Goal: Communication & Community: Answer question/provide support

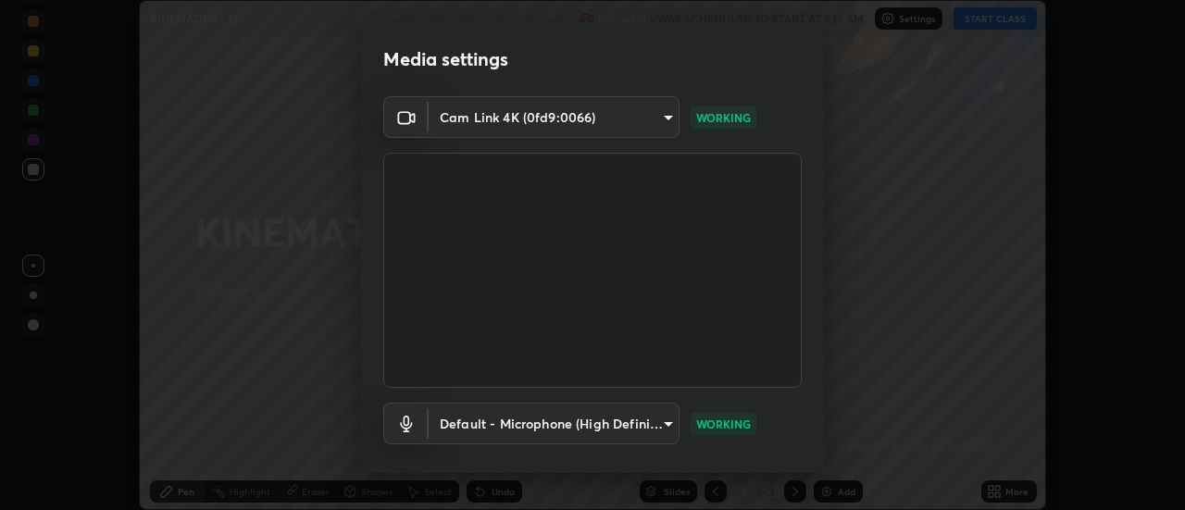
scroll to position [97, 0]
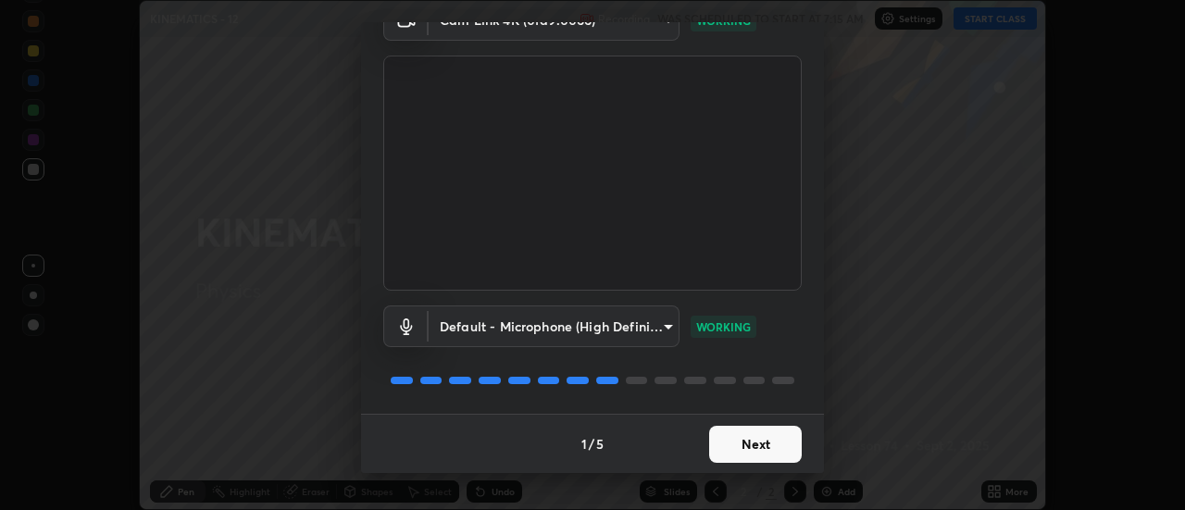
click at [759, 445] on button "Next" at bounding box center [755, 444] width 93 height 37
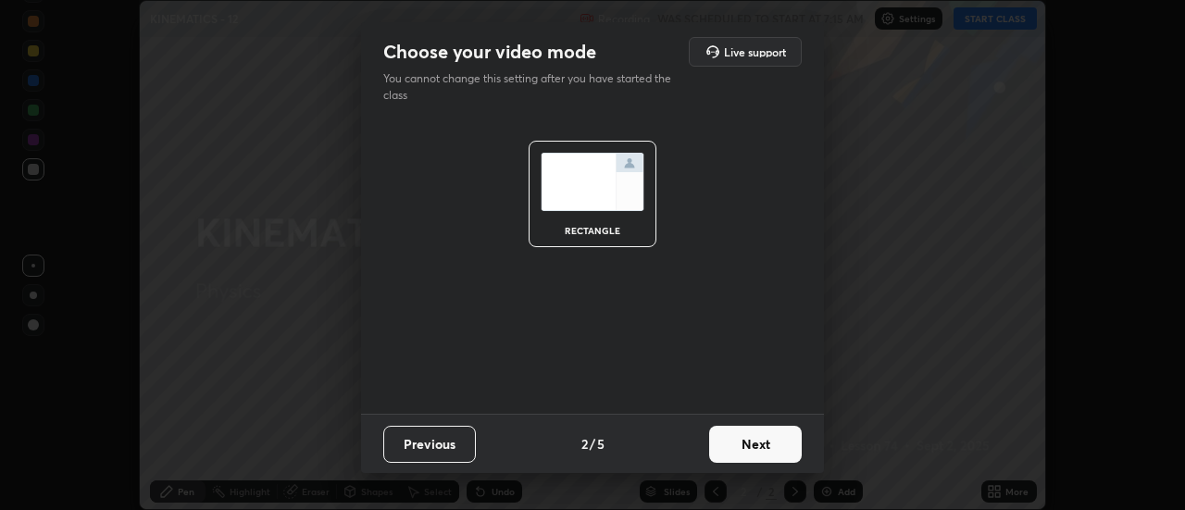
click at [775, 439] on button "Next" at bounding box center [755, 444] width 93 height 37
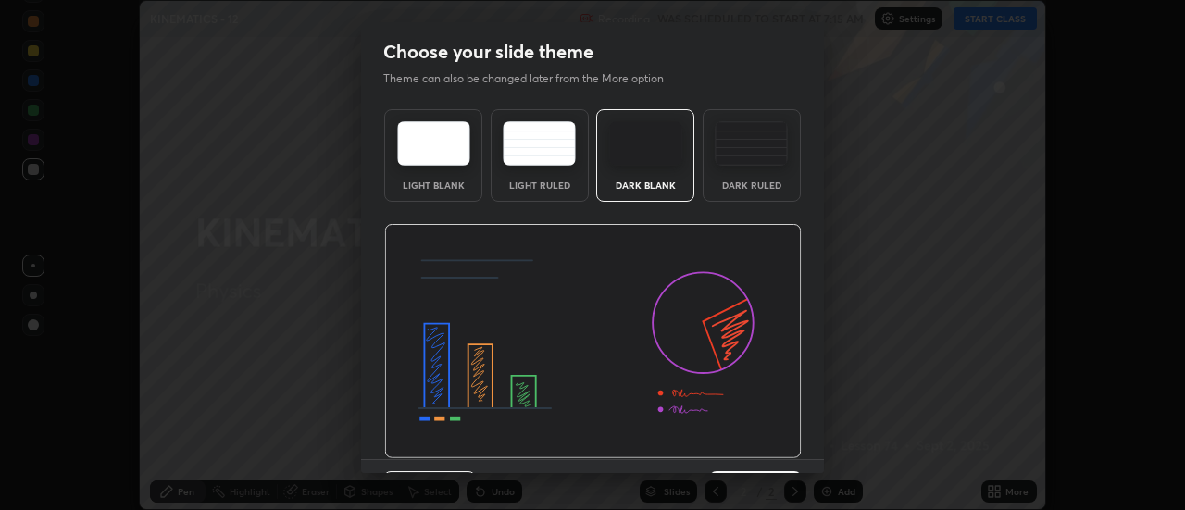
scroll to position [45, 0]
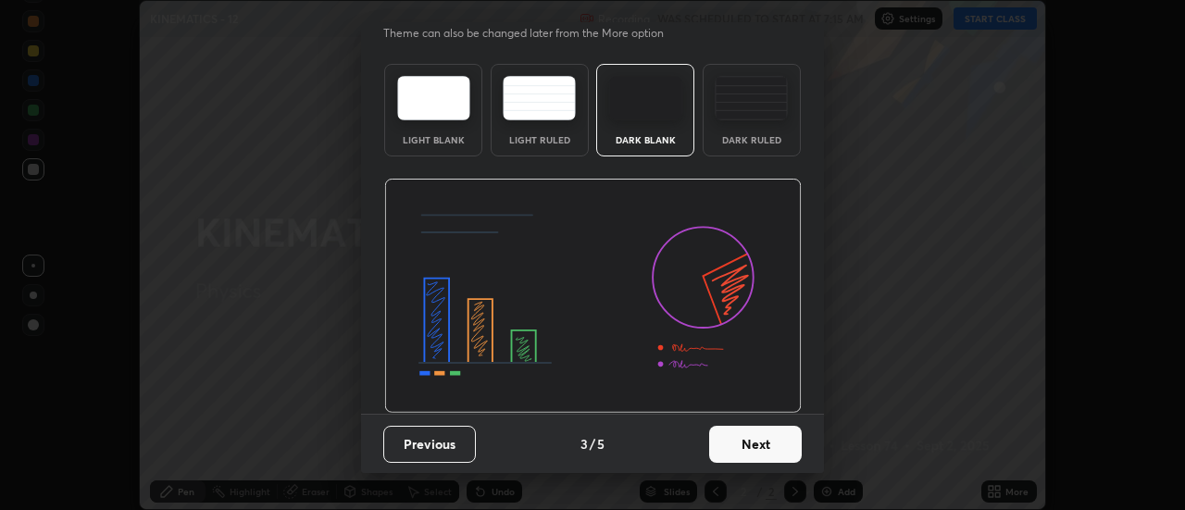
click at [765, 451] on button "Next" at bounding box center [755, 444] width 93 height 37
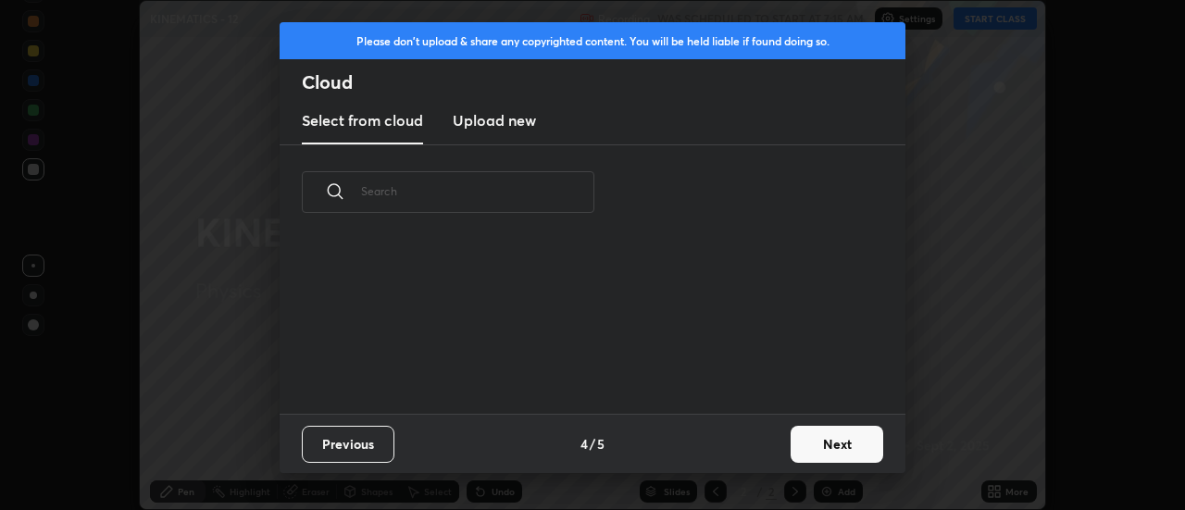
scroll to position [0, 0]
click at [835, 436] on button "Next" at bounding box center [837, 444] width 93 height 37
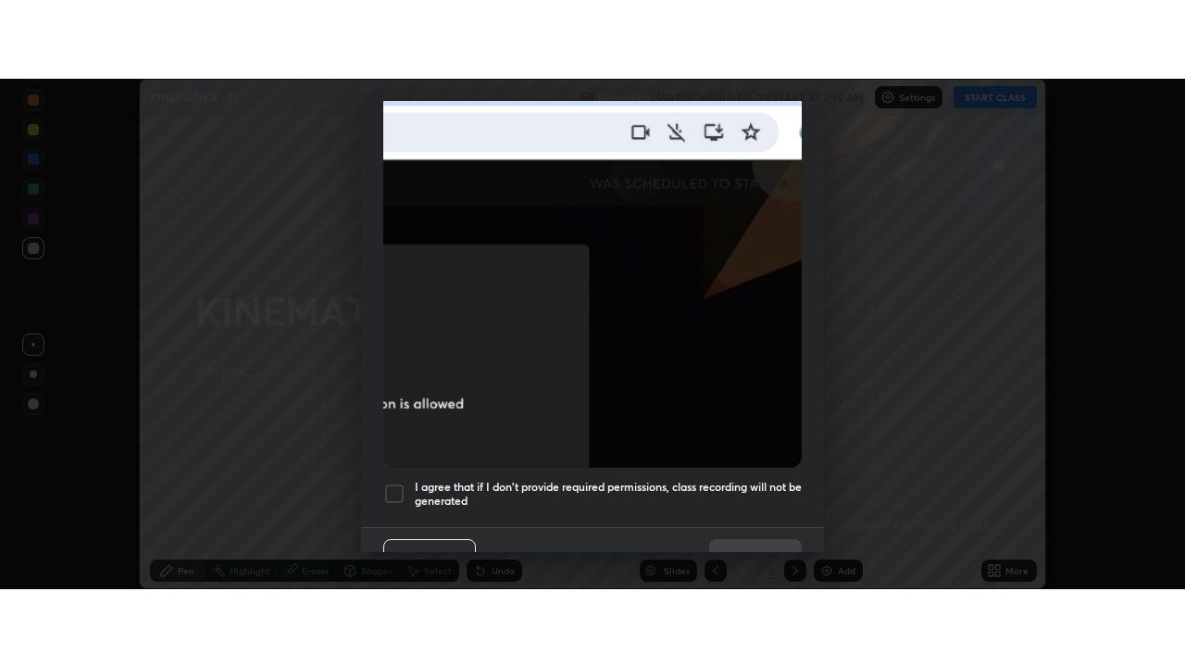
scroll to position [475, 0]
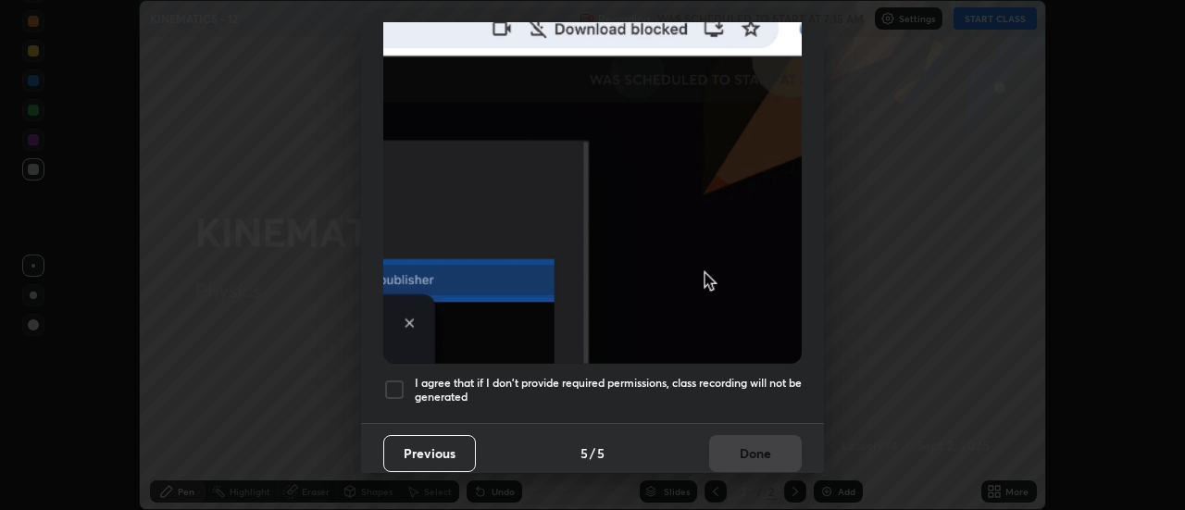
click at [402, 379] on div at bounding box center [394, 390] width 22 height 22
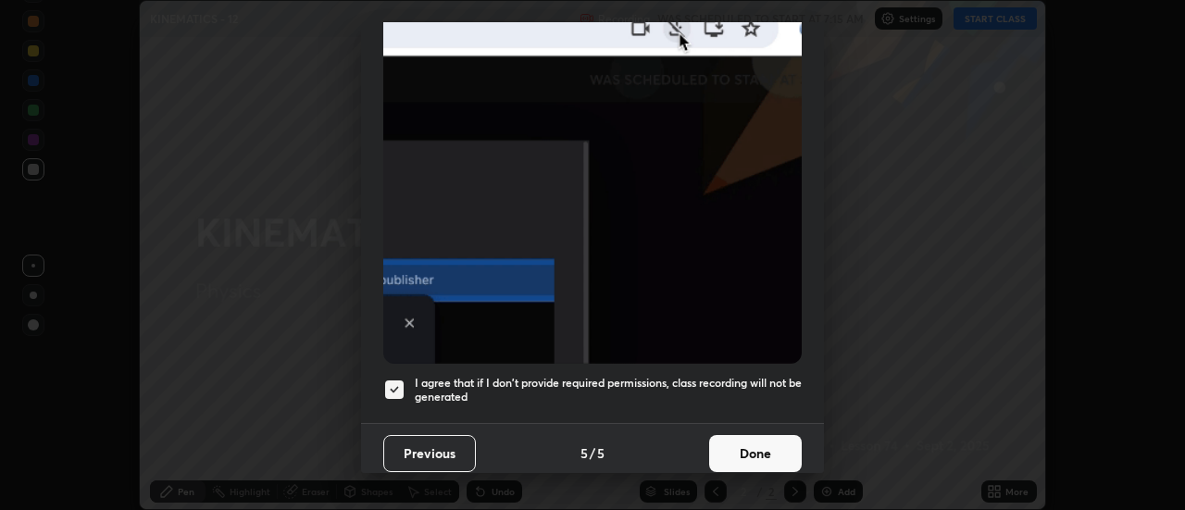
click at [755, 435] on button "Done" at bounding box center [755, 453] width 93 height 37
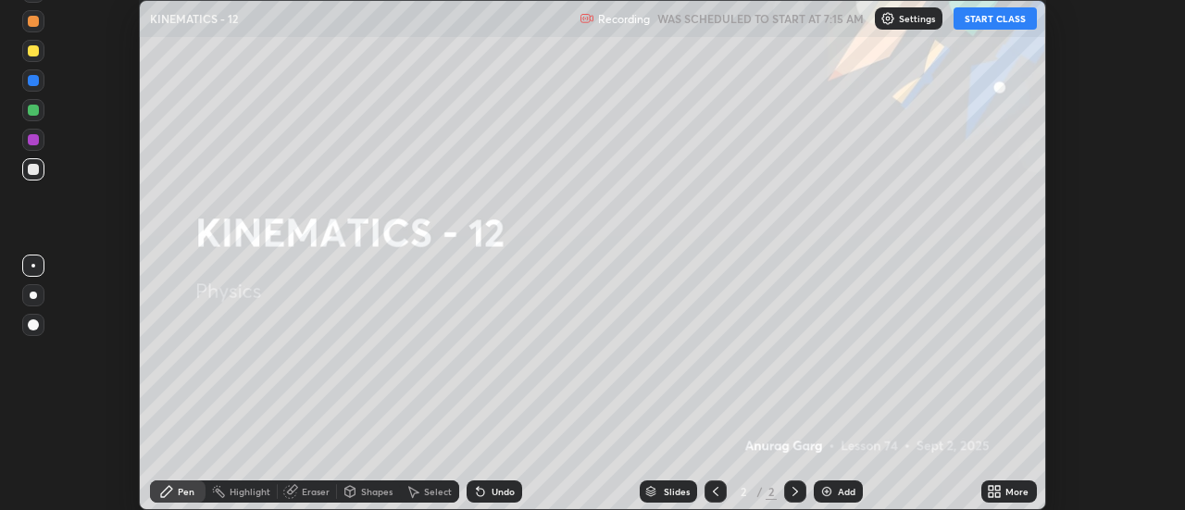
click at [992, 19] on button "START CLASS" at bounding box center [995, 18] width 83 height 22
click at [992, 488] on icon at bounding box center [991, 488] width 5 height 5
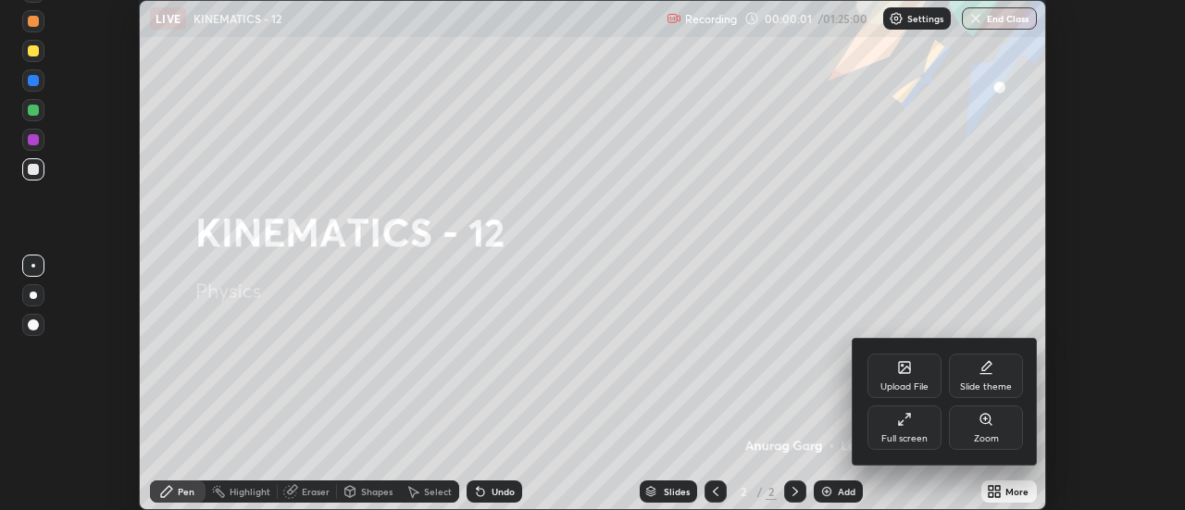
click at [919, 417] on div "Full screen" at bounding box center [905, 428] width 74 height 44
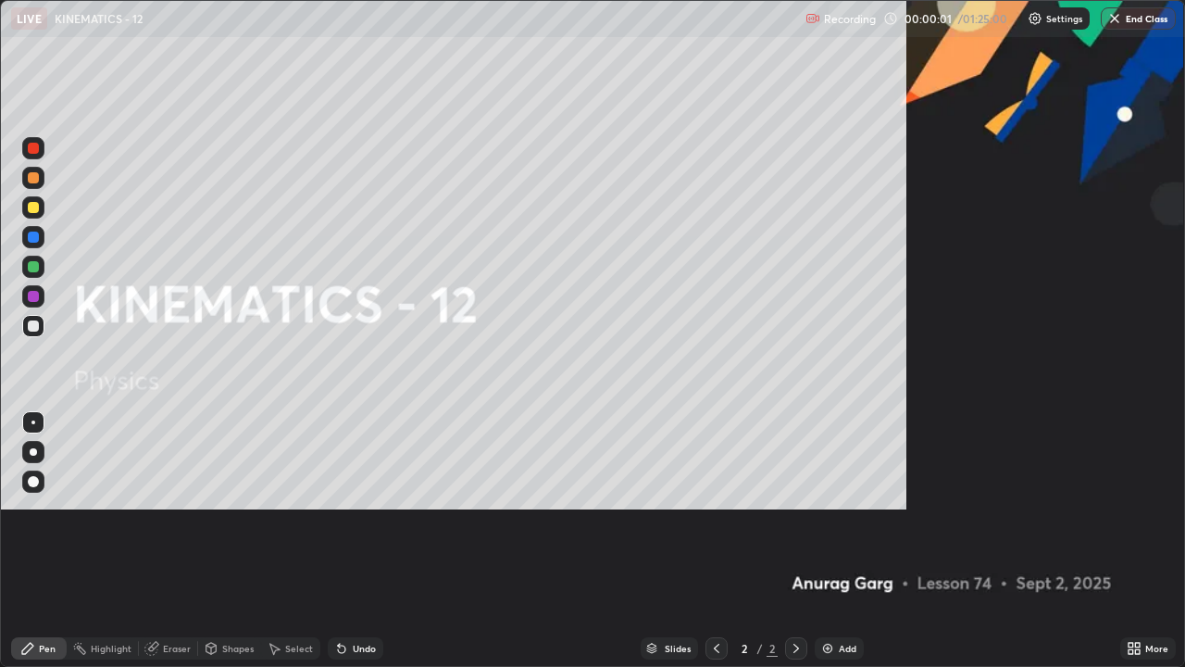
scroll to position [667, 1185]
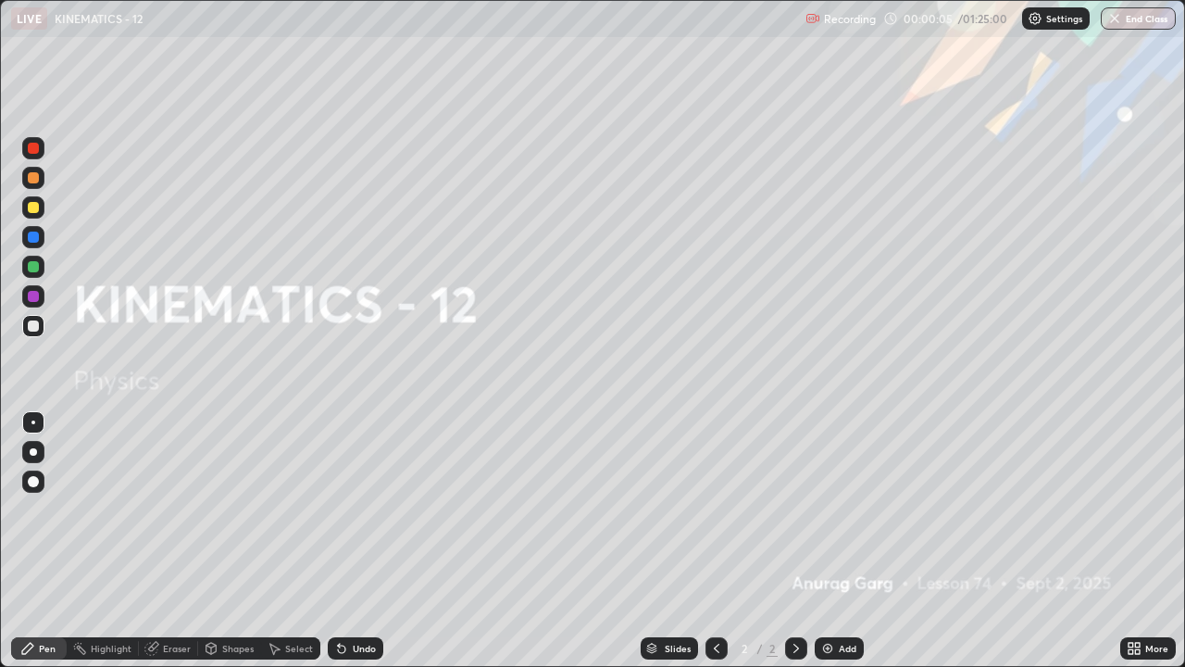
click at [832, 509] on img at bounding box center [827, 648] width 15 height 15
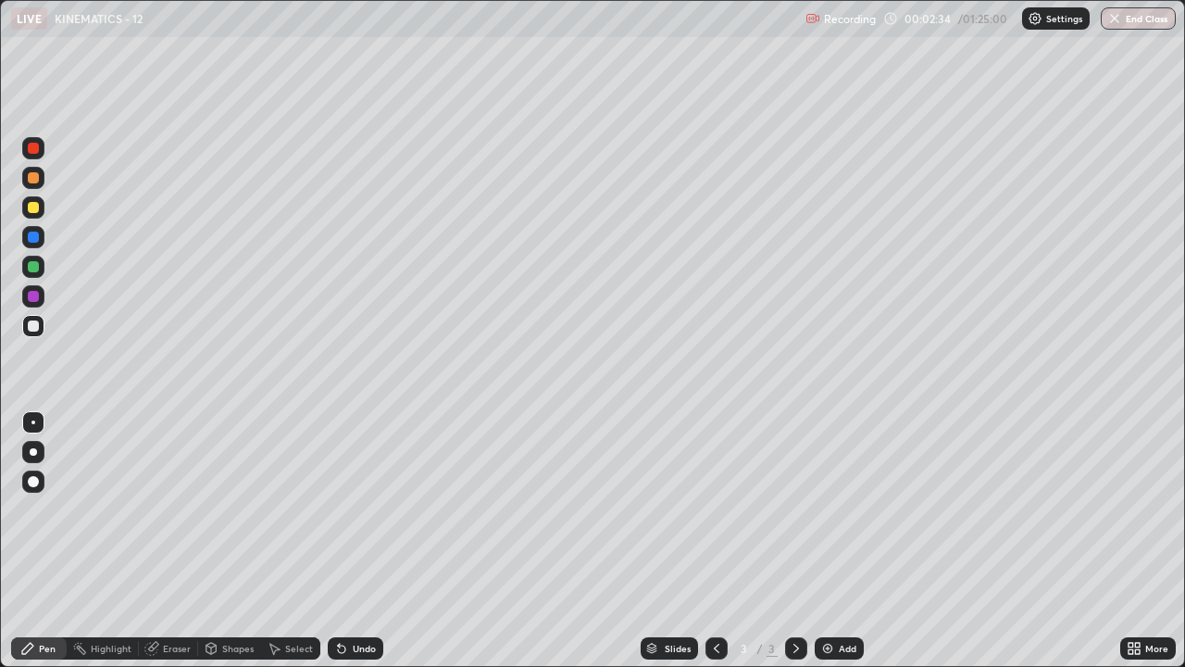
click at [367, 509] on div "Undo" at bounding box center [364, 647] width 23 height 9
click at [367, 509] on div "Undo" at bounding box center [356, 648] width 56 height 22
click at [367, 509] on div "Undo" at bounding box center [364, 647] width 23 height 9
click at [368, 509] on div "Undo" at bounding box center [364, 647] width 23 height 9
click at [372, 509] on div "Undo" at bounding box center [356, 648] width 56 height 22
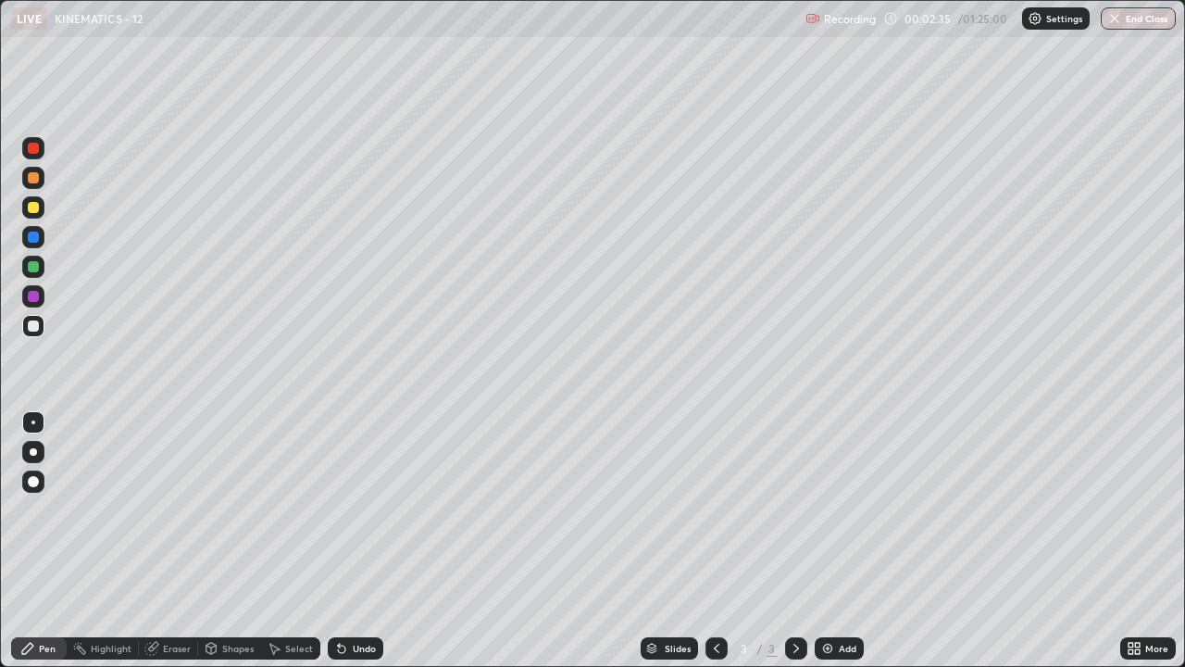
click at [374, 509] on div "Undo" at bounding box center [356, 648] width 56 height 22
click at [177, 509] on div "Eraser" at bounding box center [177, 647] width 28 height 9
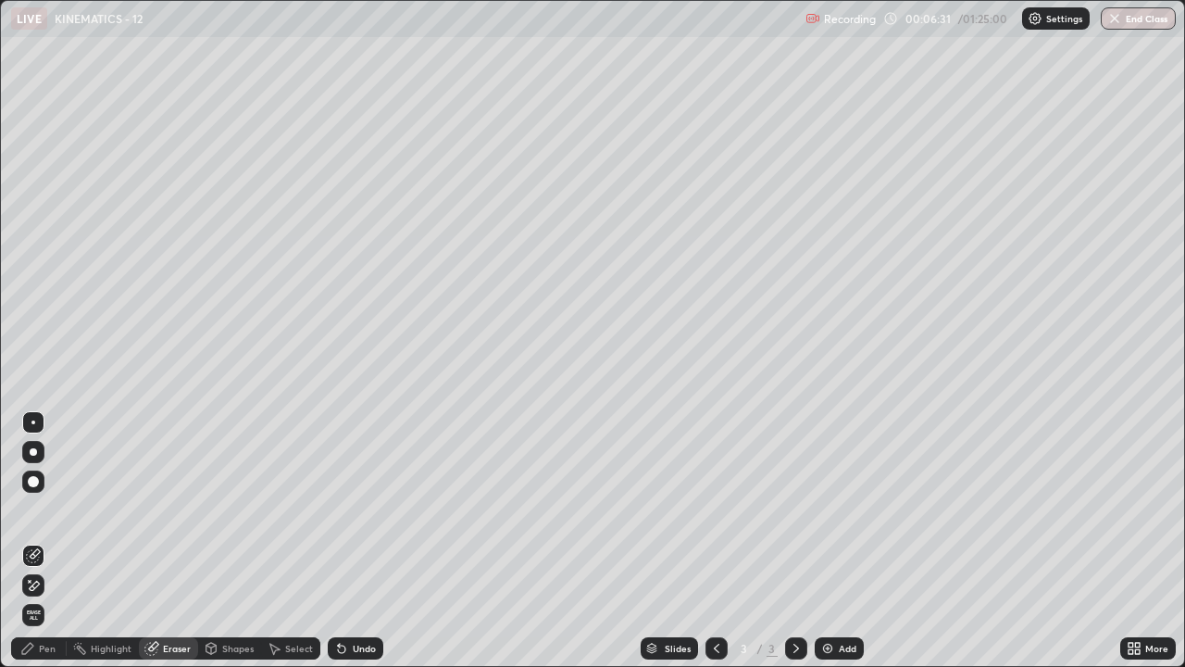
click at [48, 509] on div "Pen" at bounding box center [47, 647] width 17 height 9
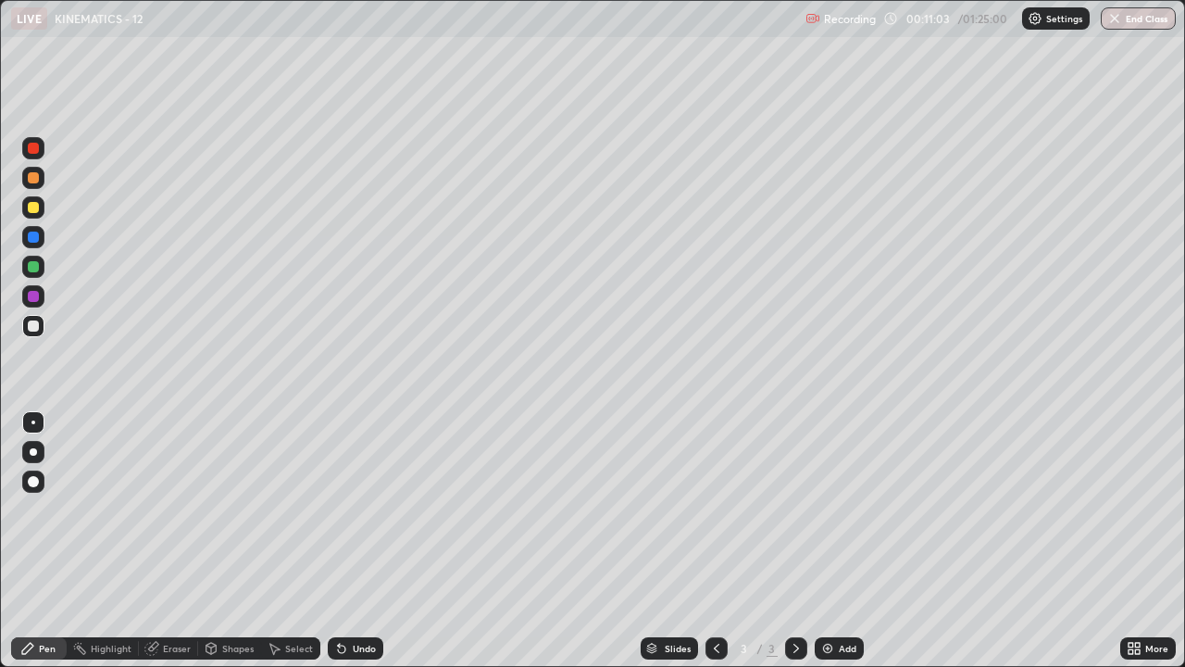
click at [842, 509] on div "Add" at bounding box center [839, 648] width 49 height 22
click at [36, 209] on div at bounding box center [33, 207] width 11 height 11
click at [34, 181] on div at bounding box center [33, 177] width 11 height 11
click at [822, 509] on img at bounding box center [827, 648] width 15 height 15
click at [300, 509] on div "Select" at bounding box center [299, 647] width 28 height 9
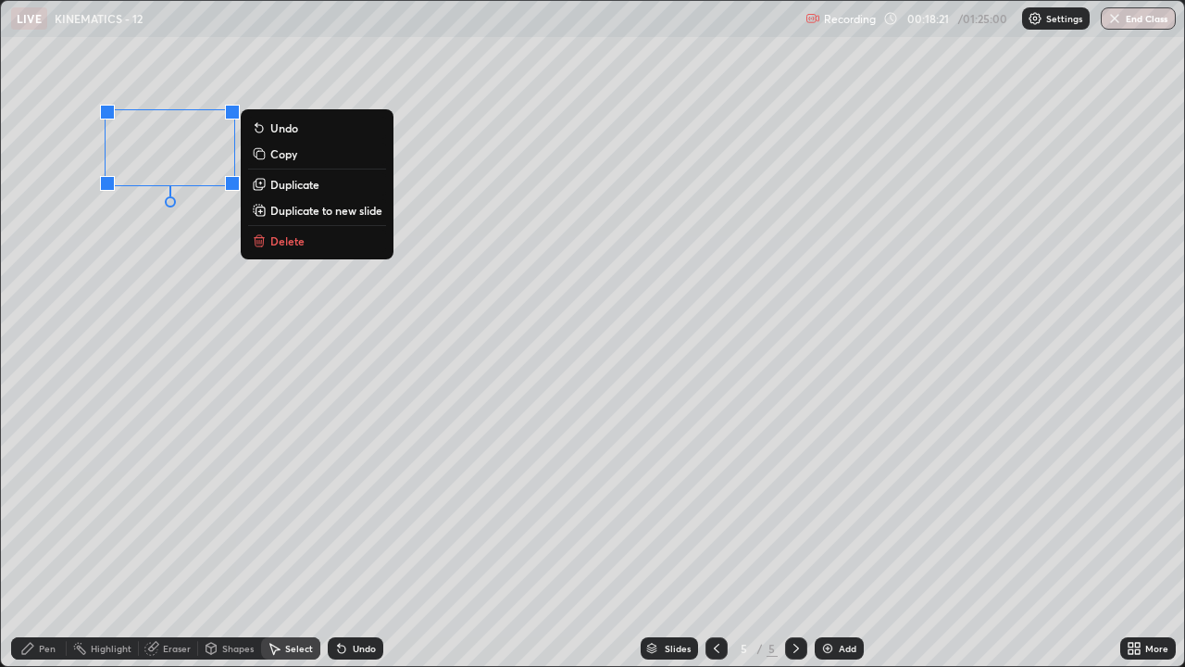
click at [290, 248] on p "Delete" at bounding box center [287, 240] width 34 height 15
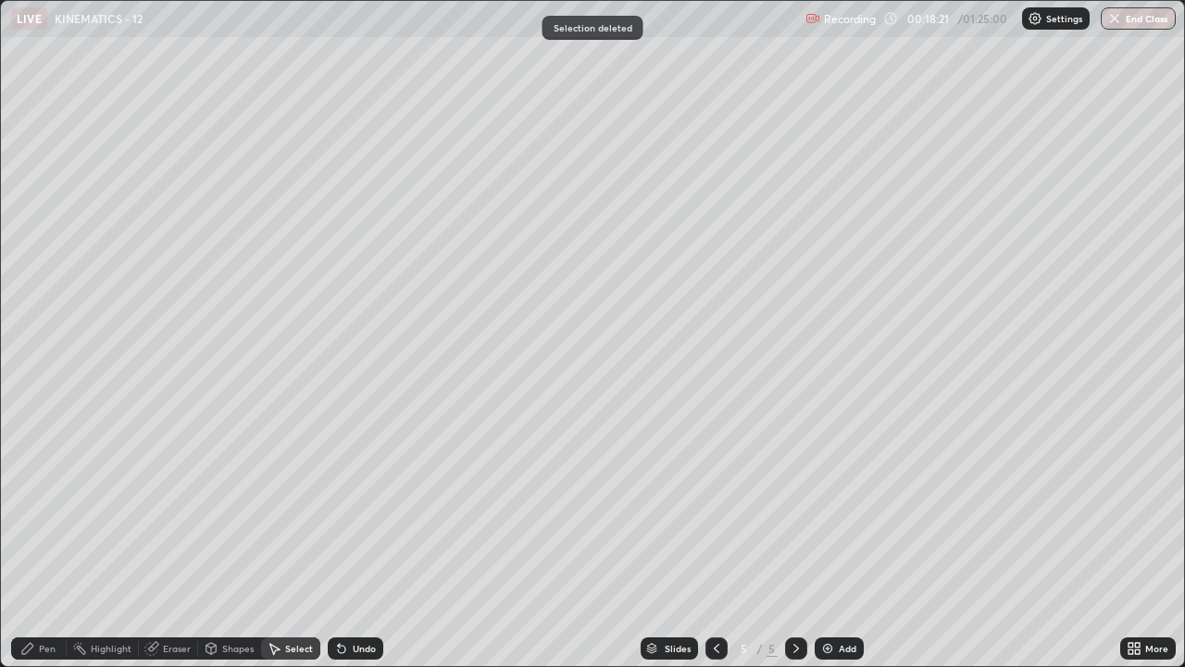
click at [39, 509] on div "Pen" at bounding box center [47, 647] width 17 height 9
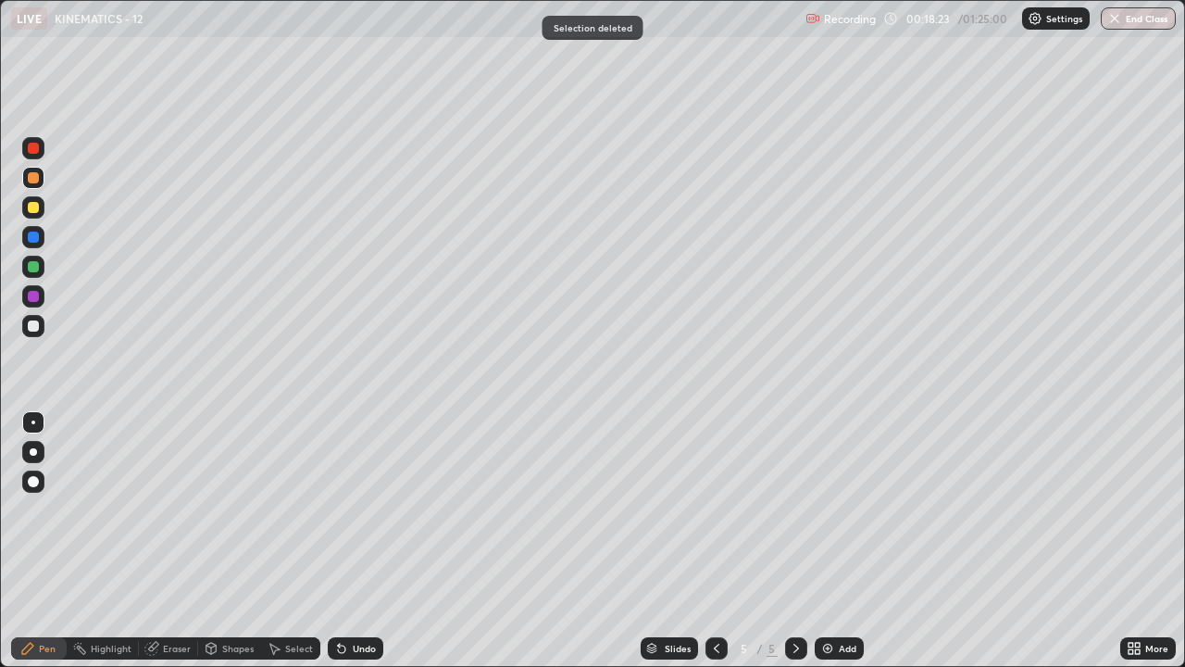
click at [36, 211] on div at bounding box center [33, 207] width 11 height 11
click at [43, 330] on div at bounding box center [33, 326] width 22 height 22
click at [170, 509] on div "Eraser" at bounding box center [168, 648] width 59 height 22
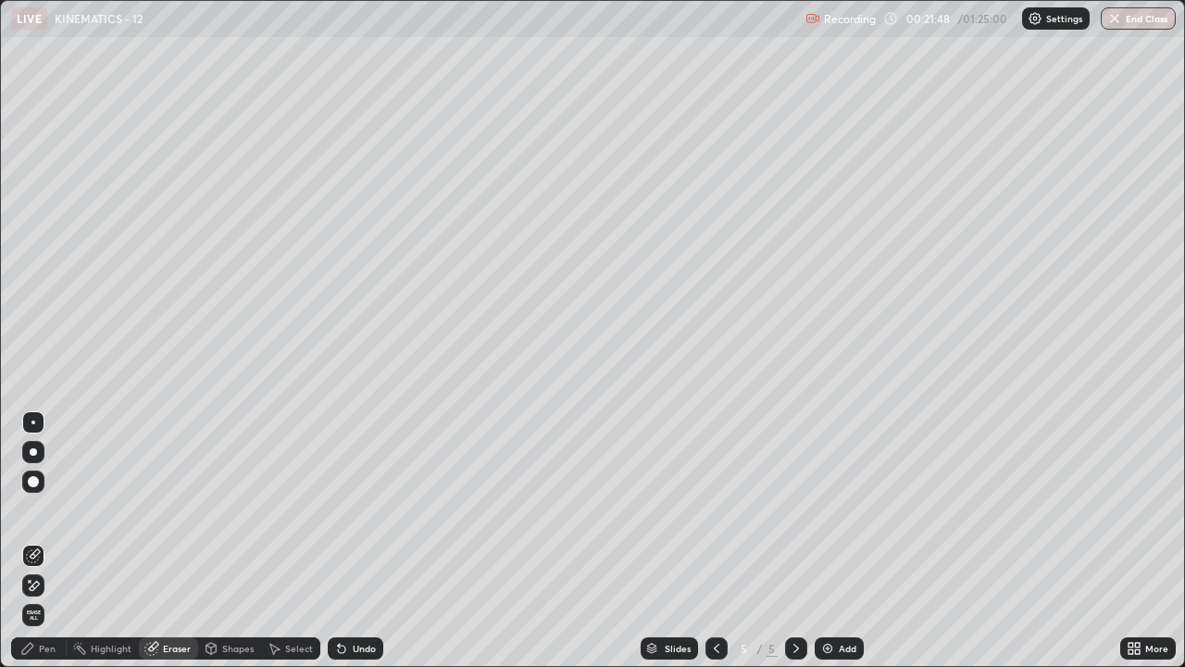
click at [57, 509] on div "Pen" at bounding box center [39, 648] width 56 height 22
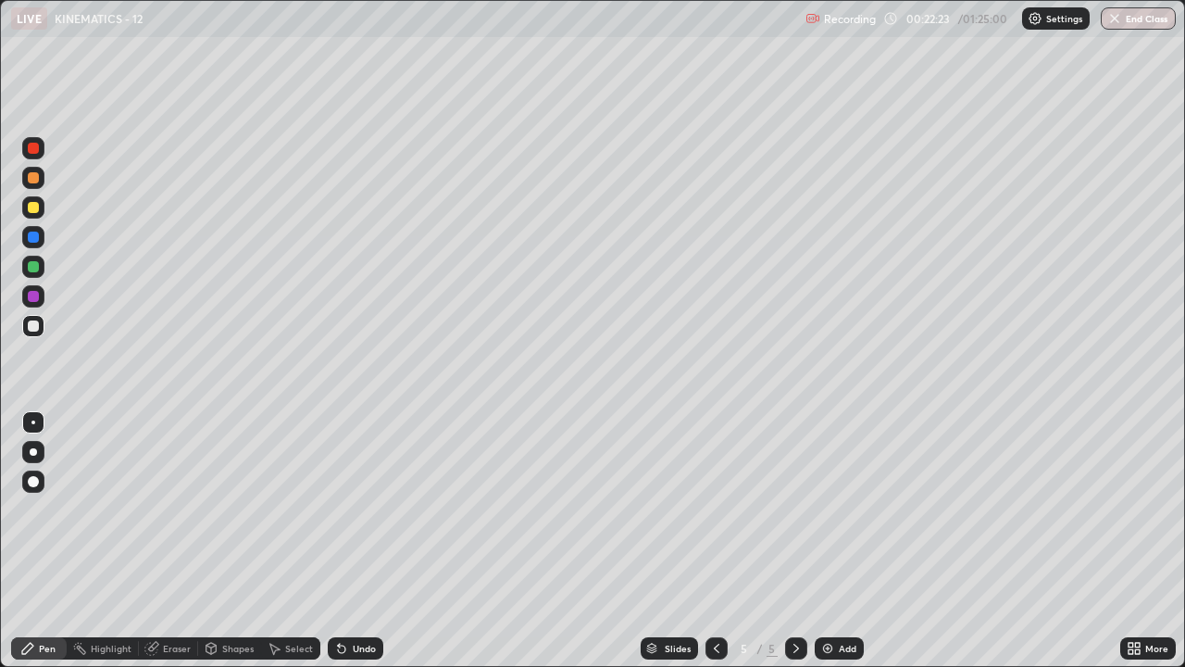
click at [363, 509] on div "Undo" at bounding box center [364, 647] width 23 height 9
click at [357, 509] on div "Undo" at bounding box center [356, 648] width 56 height 22
click at [843, 509] on div "Add" at bounding box center [848, 647] width 18 height 9
click at [715, 509] on icon at bounding box center [716, 648] width 15 height 15
click at [792, 509] on icon at bounding box center [796, 648] width 15 height 15
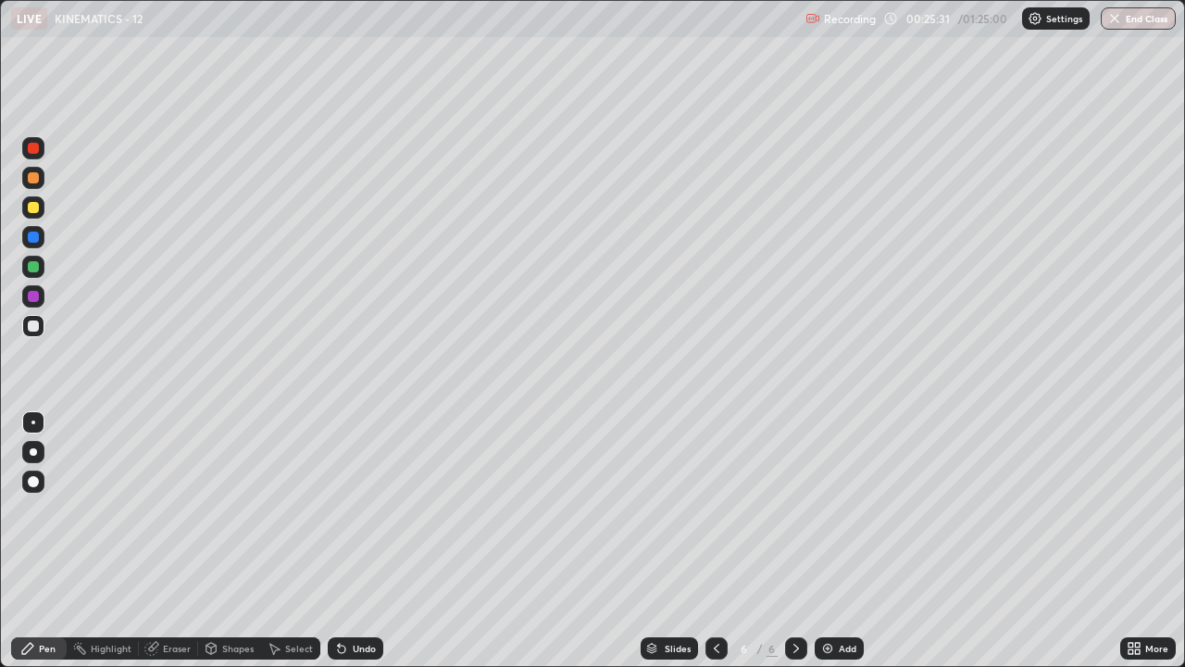
click at [42, 202] on div at bounding box center [33, 207] width 22 height 22
click at [369, 509] on div "Undo" at bounding box center [364, 647] width 23 height 9
click at [364, 509] on div "Undo" at bounding box center [364, 647] width 23 height 9
click at [366, 509] on div "Undo" at bounding box center [364, 647] width 23 height 9
click at [725, 509] on div at bounding box center [716, 648] width 22 height 22
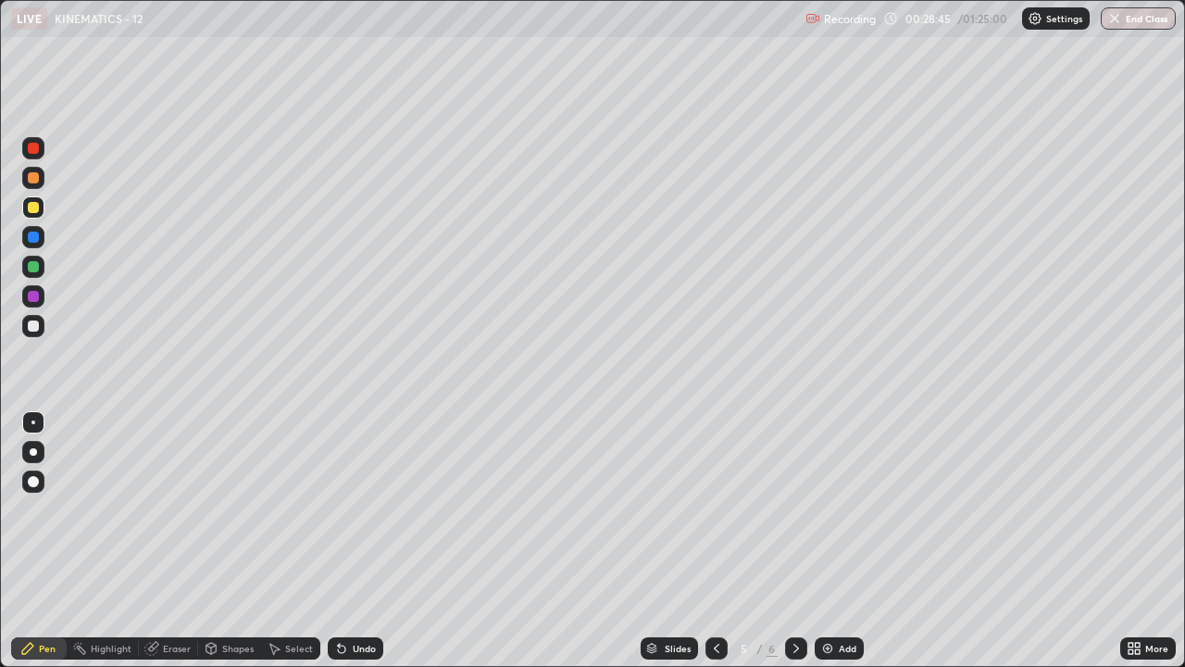
click at [794, 509] on icon at bounding box center [796, 648] width 15 height 15
click at [830, 509] on img at bounding box center [827, 648] width 15 height 15
click at [724, 509] on div at bounding box center [716, 648] width 22 height 22
click at [839, 509] on div "Add" at bounding box center [839, 648] width 49 height 22
click at [34, 326] on div at bounding box center [33, 325] width 11 height 11
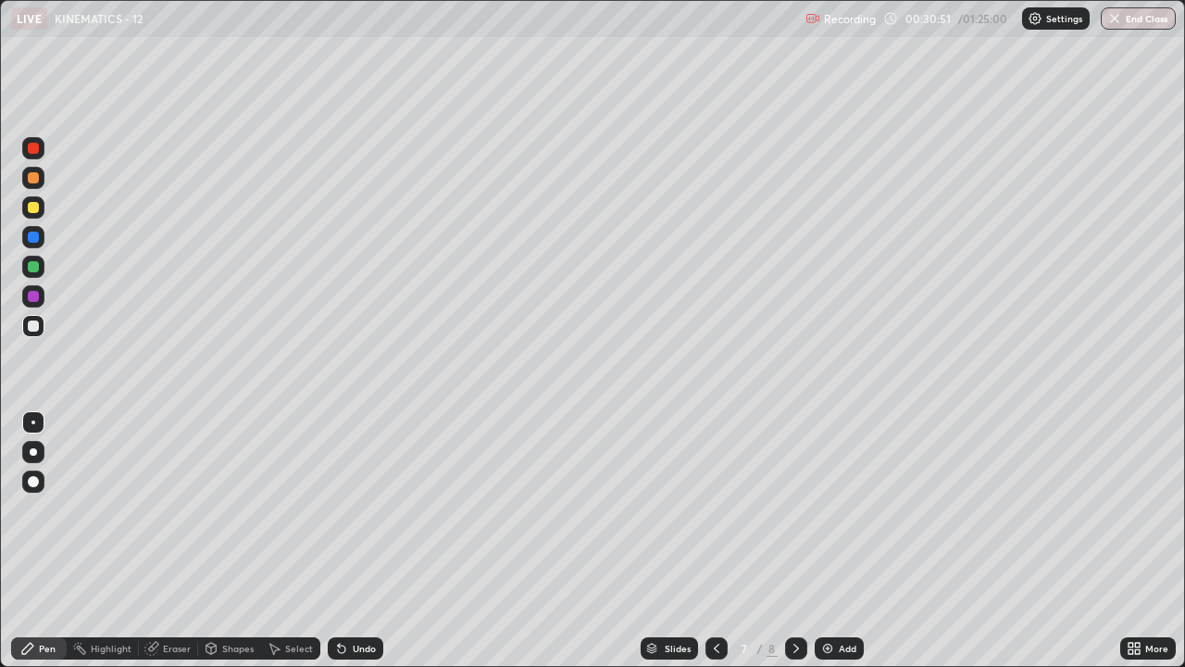
click at [40, 208] on div at bounding box center [33, 207] width 22 height 22
click at [43, 272] on div at bounding box center [33, 267] width 22 height 22
click at [42, 176] on div at bounding box center [33, 178] width 22 height 22
click at [356, 509] on div "Undo" at bounding box center [364, 647] width 23 height 9
click at [36, 487] on div at bounding box center [33, 481] width 22 height 22
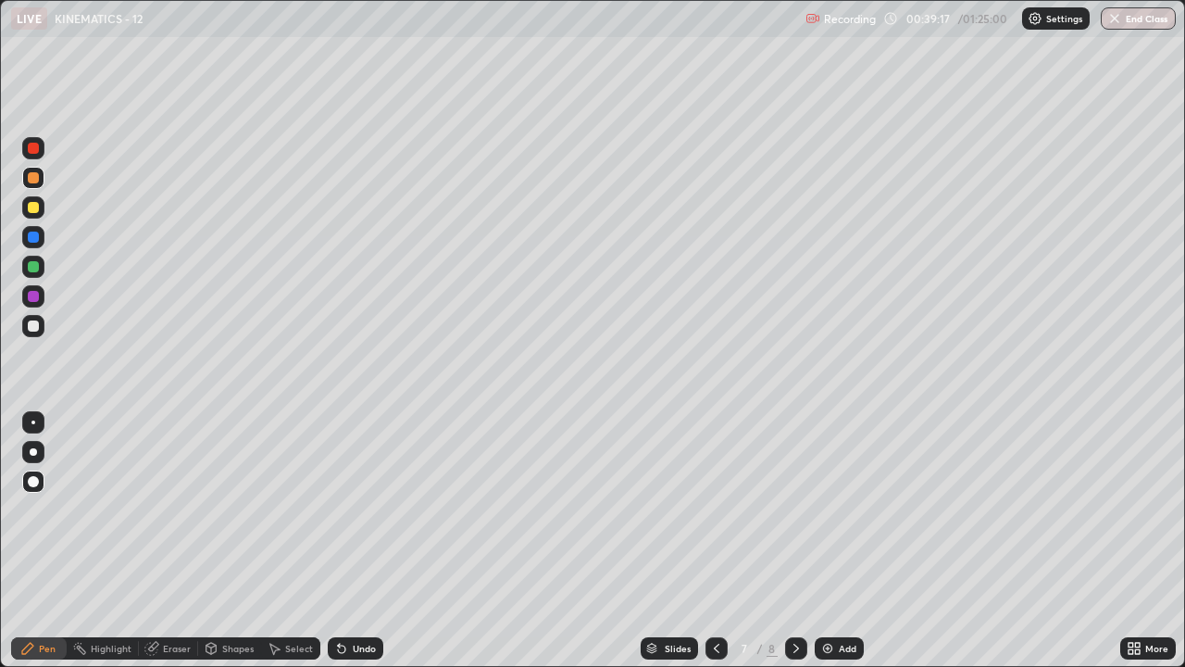
click at [723, 509] on div at bounding box center [716, 648] width 22 height 22
click at [717, 509] on icon at bounding box center [716, 648] width 15 height 15
click at [794, 509] on icon at bounding box center [796, 648] width 15 height 15
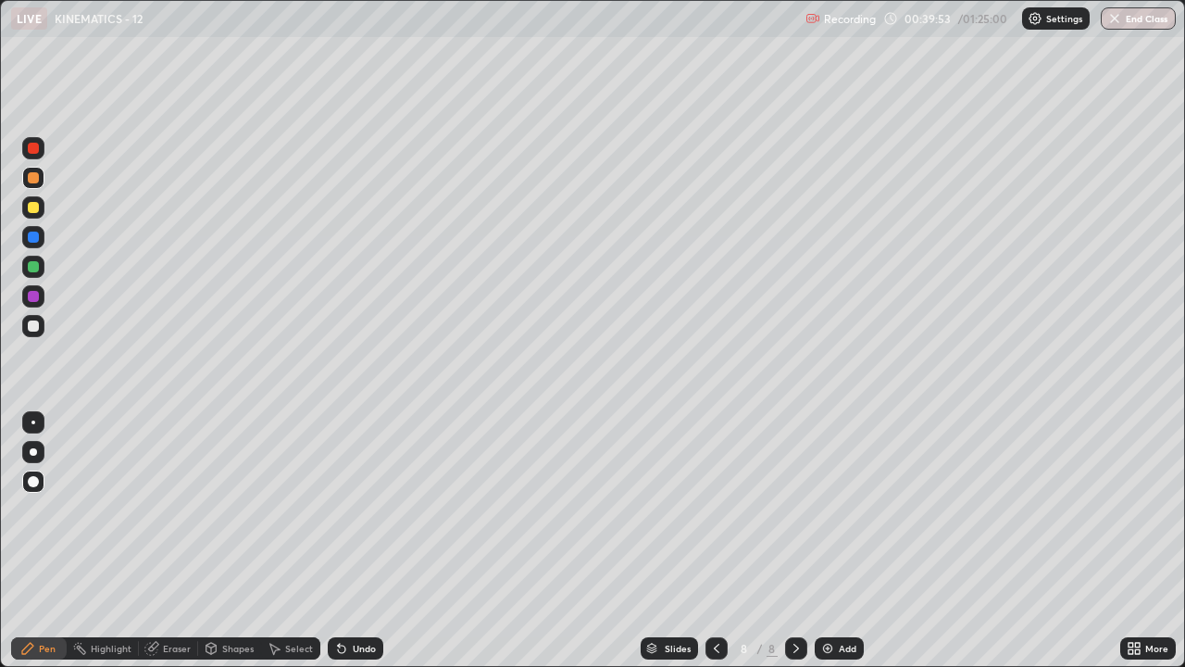
click at [33, 422] on div at bounding box center [33, 422] width 4 height 4
click at [33, 327] on div at bounding box center [33, 325] width 11 height 11
click at [839, 509] on div "Add" at bounding box center [848, 647] width 18 height 9
click at [37, 209] on div at bounding box center [33, 207] width 11 height 11
click at [300, 509] on div "Select" at bounding box center [299, 647] width 28 height 9
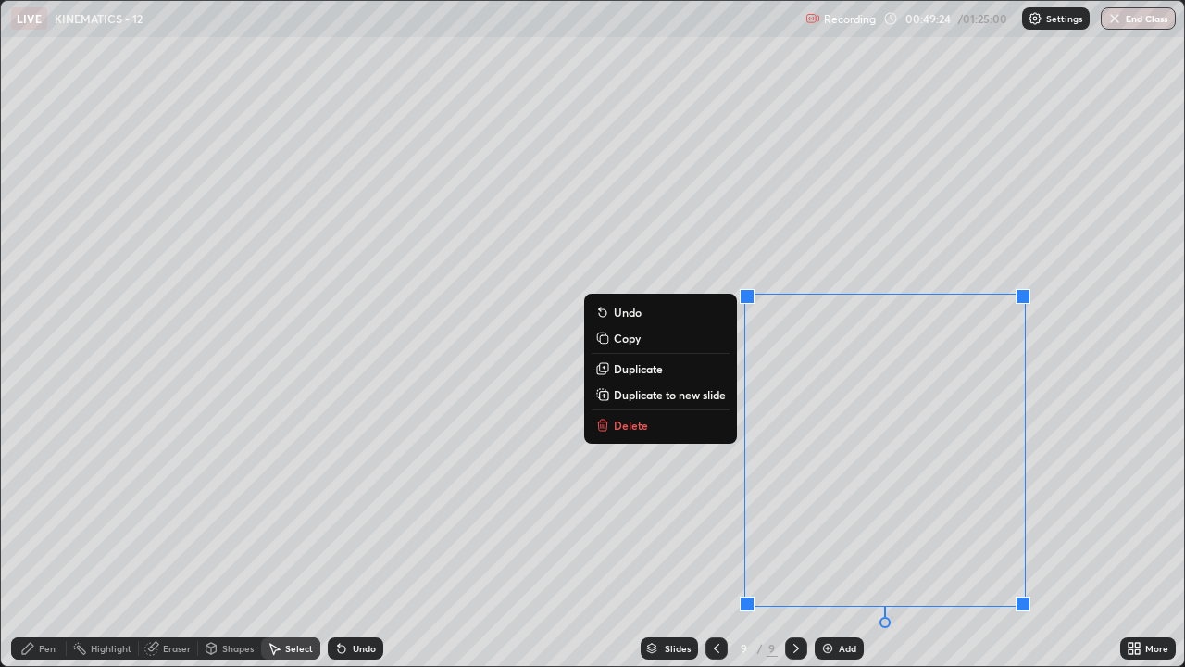
click at [705, 428] on button "Delete" at bounding box center [661, 425] width 138 height 22
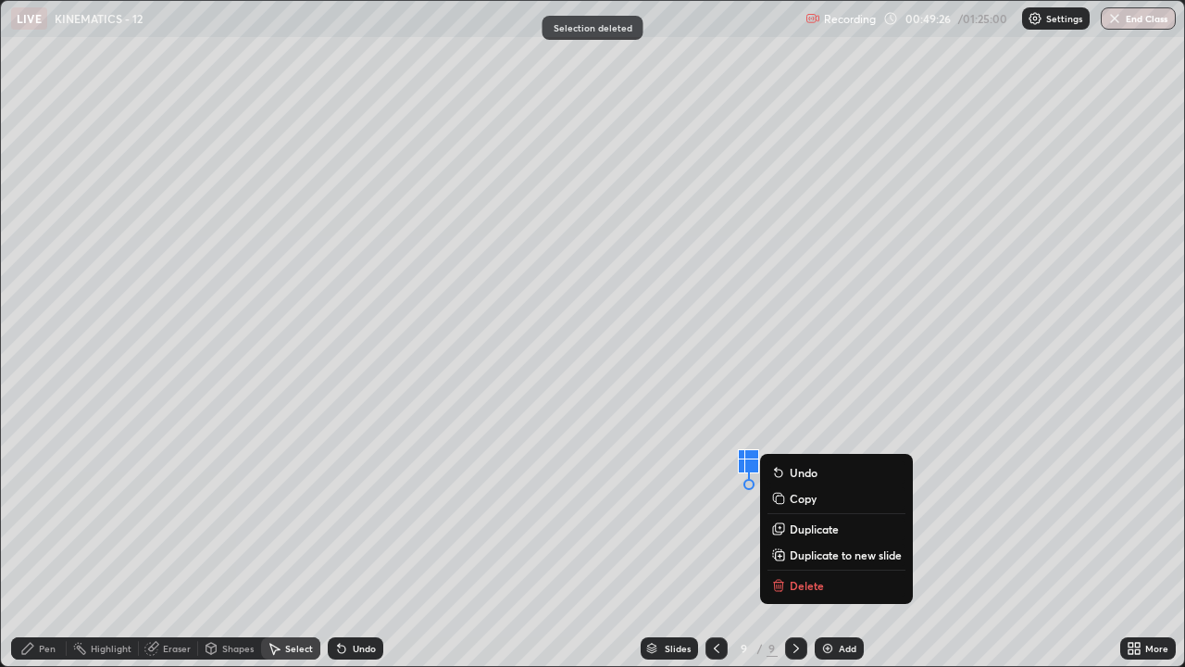
click at [808, 509] on p "Delete" at bounding box center [807, 585] width 34 height 15
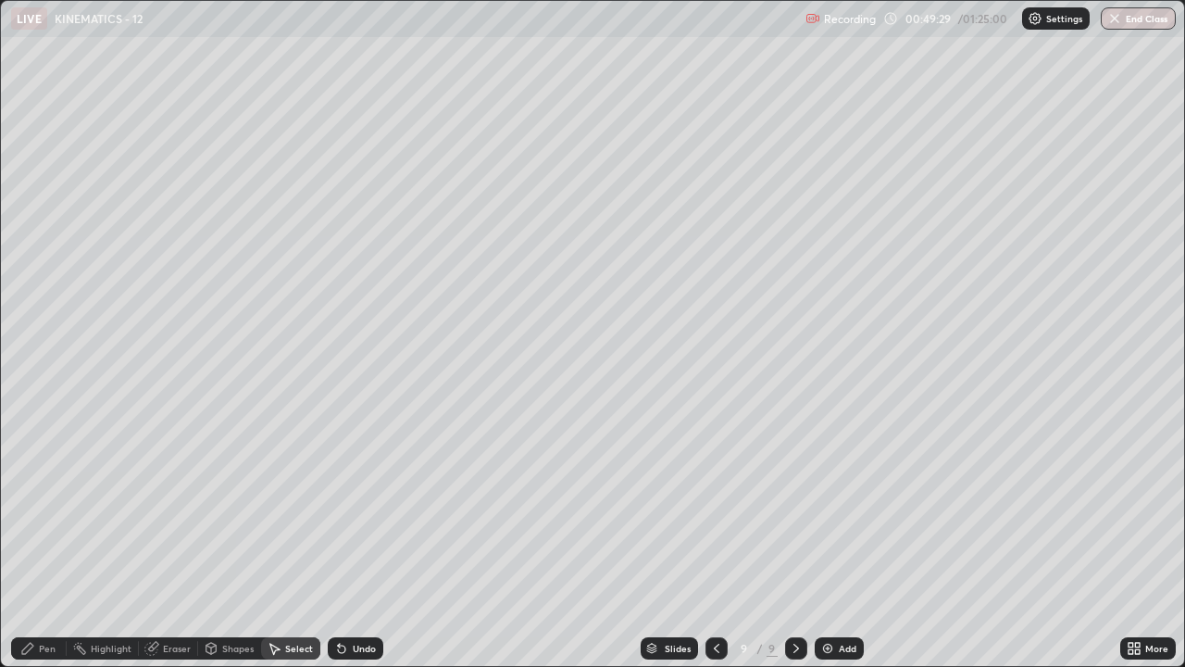
click at [50, 509] on div "Pen" at bounding box center [47, 647] width 17 height 9
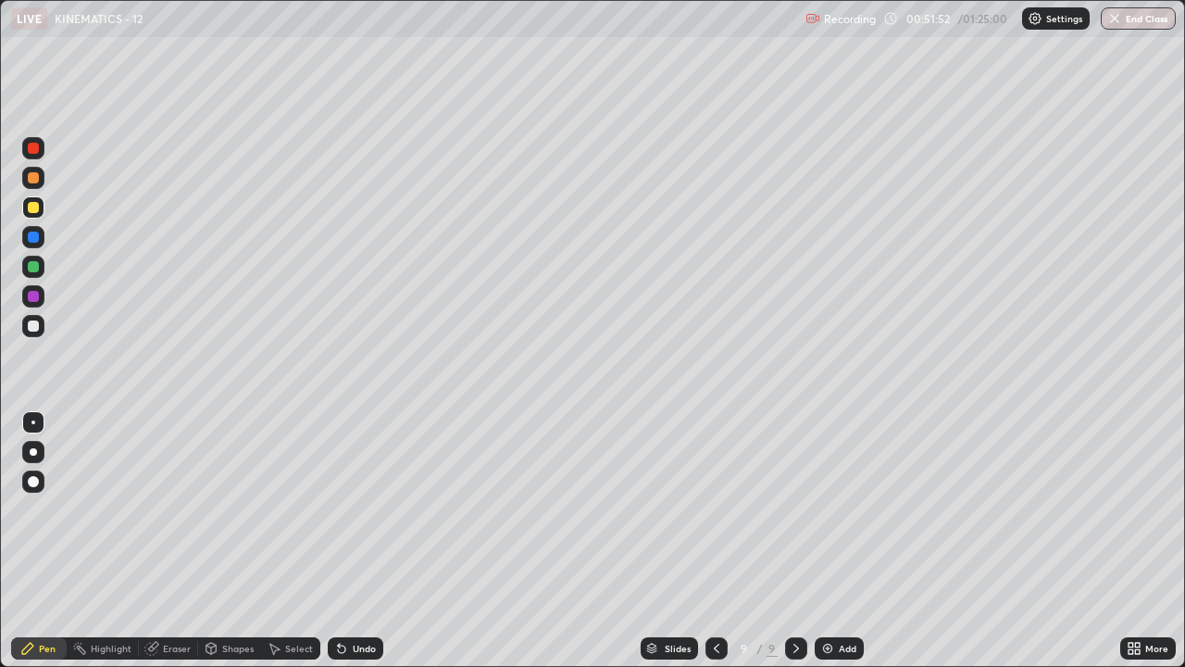
click at [305, 509] on div "Select" at bounding box center [299, 647] width 28 height 9
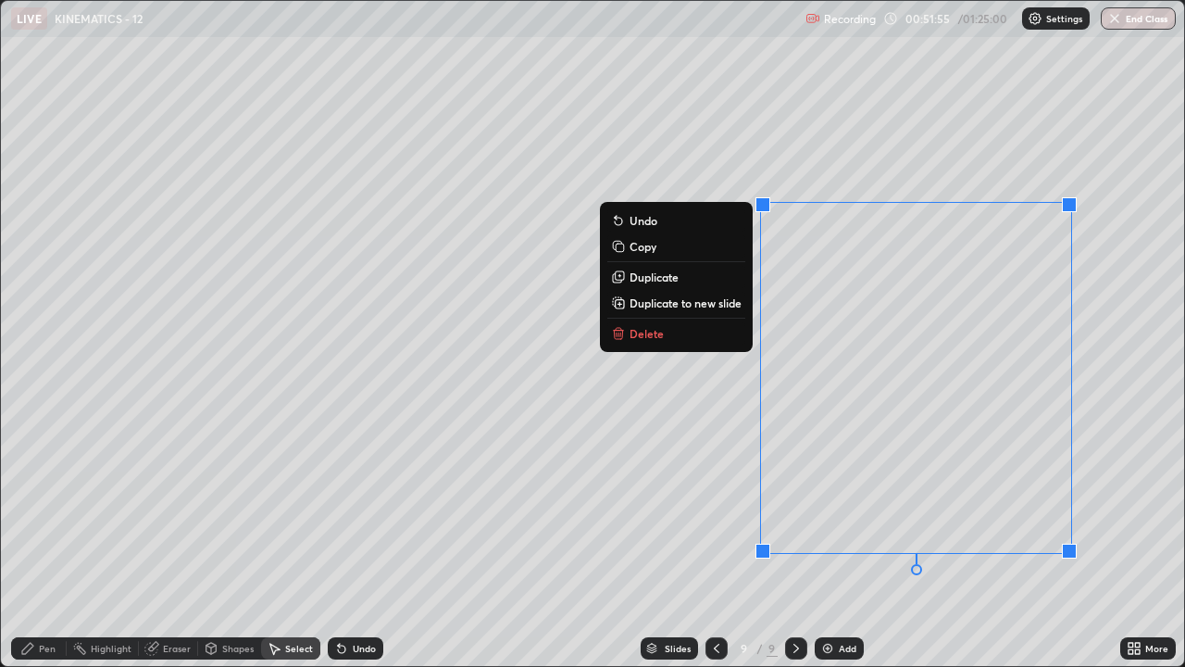
click at [705, 337] on button "Delete" at bounding box center [676, 333] width 138 height 22
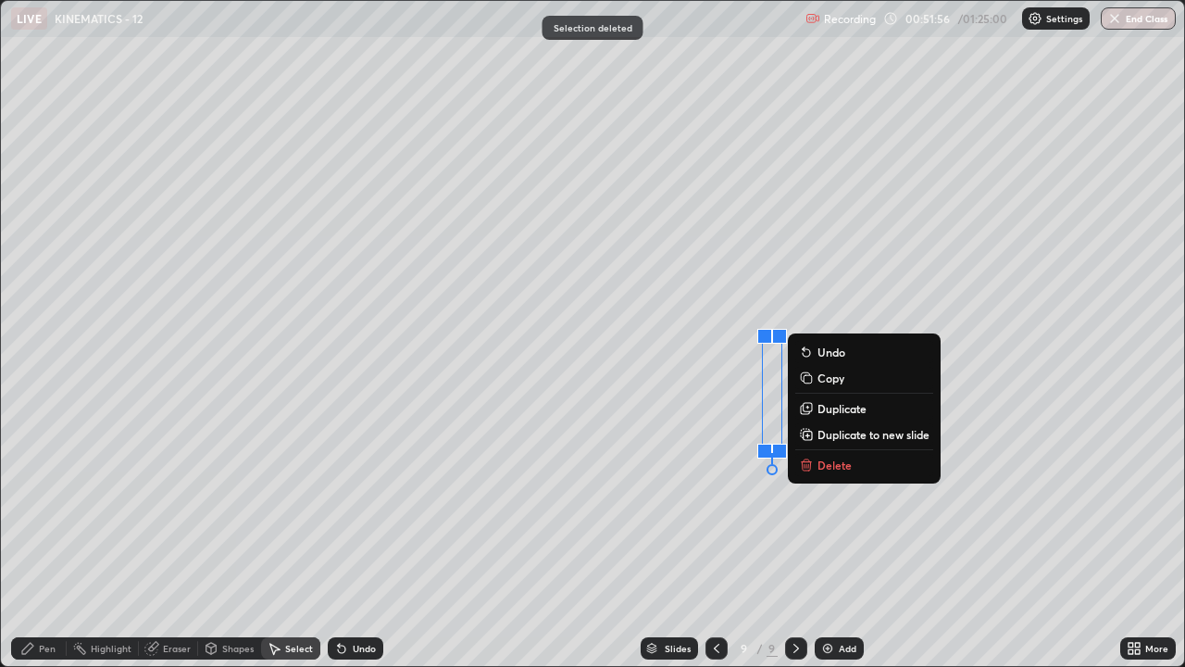
click at [834, 467] on p "Delete" at bounding box center [835, 464] width 34 height 15
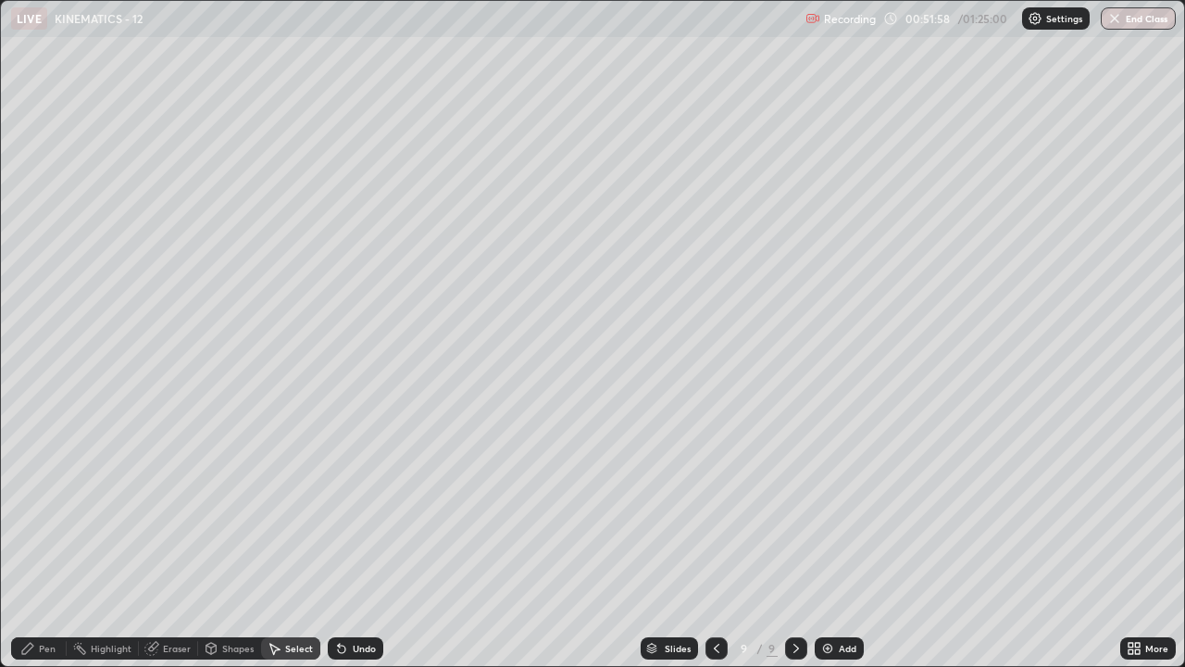
click at [49, 509] on div "Pen" at bounding box center [39, 648] width 56 height 22
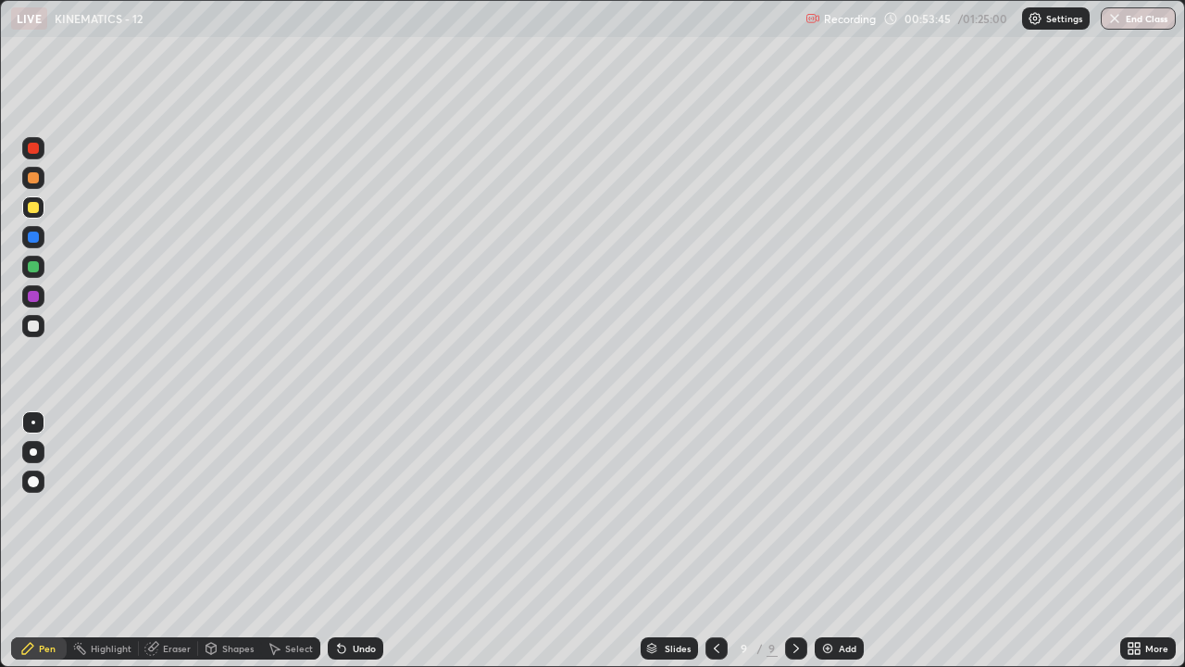
click at [834, 509] on div "Add" at bounding box center [839, 648] width 49 height 22
click at [40, 331] on div at bounding box center [33, 326] width 22 height 22
click at [37, 209] on div at bounding box center [33, 207] width 11 height 11
click at [33, 327] on div at bounding box center [33, 325] width 11 height 11
click at [830, 509] on div "Add" at bounding box center [839, 648] width 49 height 22
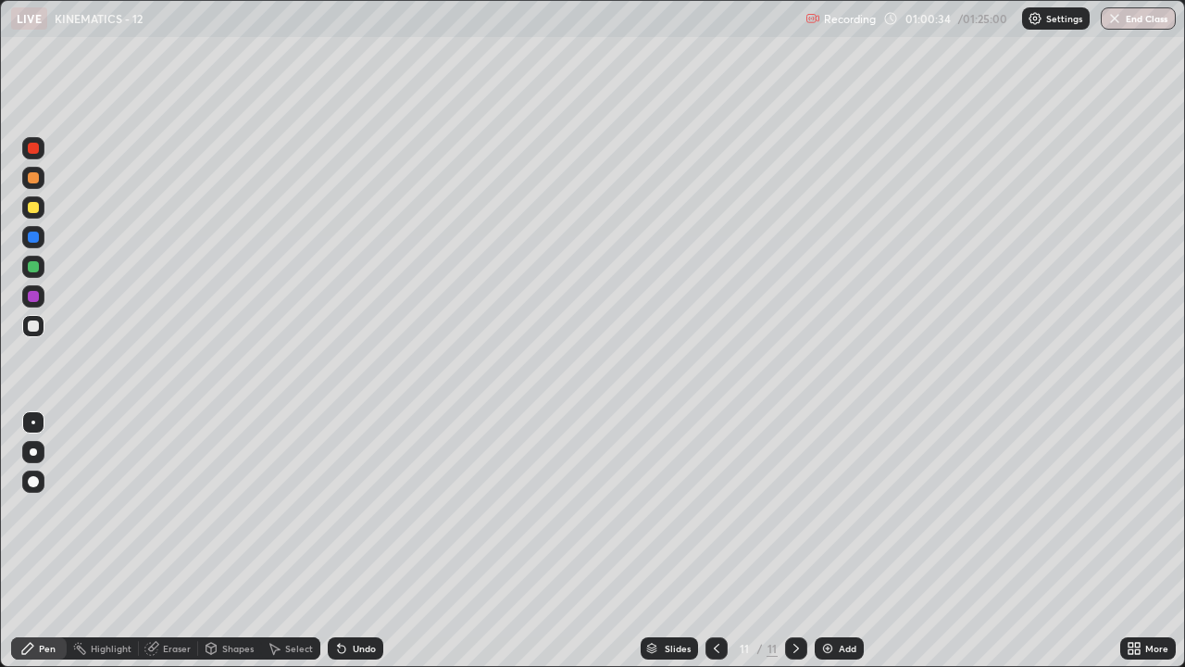
click at [34, 207] on div at bounding box center [33, 207] width 11 height 11
click at [355, 509] on div "Undo" at bounding box center [356, 648] width 56 height 22
click at [34, 326] on div at bounding box center [33, 325] width 11 height 11
click at [36, 324] on div at bounding box center [33, 325] width 11 height 11
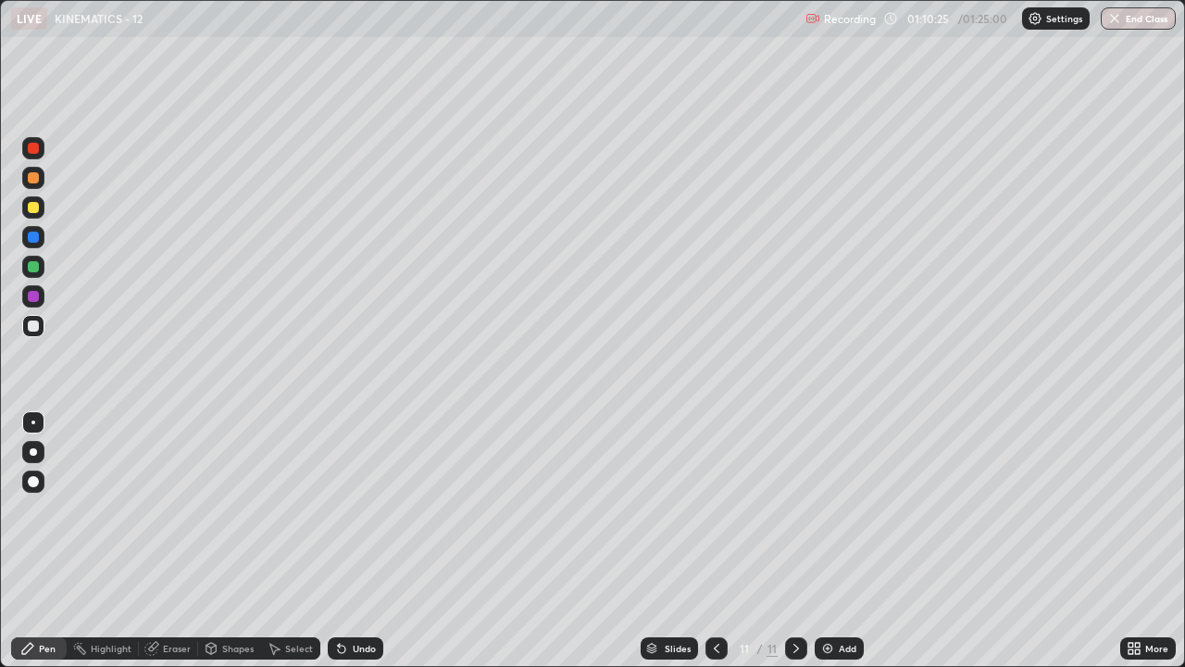
click at [34, 178] on div at bounding box center [33, 177] width 11 height 11
click at [843, 509] on div "Add" at bounding box center [848, 647] width 18 height 9
click at [1128, 22] on button "End Class" at bounding box center [1139, 18] width 73 height 22
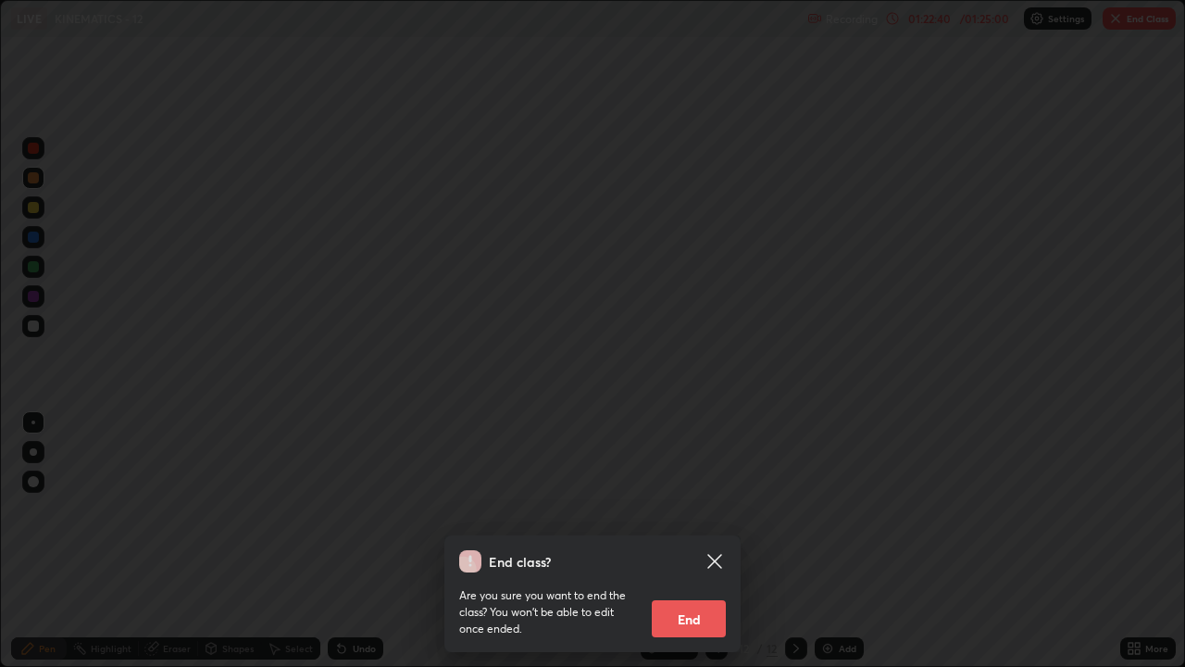
click at [706, 509] on button "End" at bounding box center [689, 618] width 74 height 37
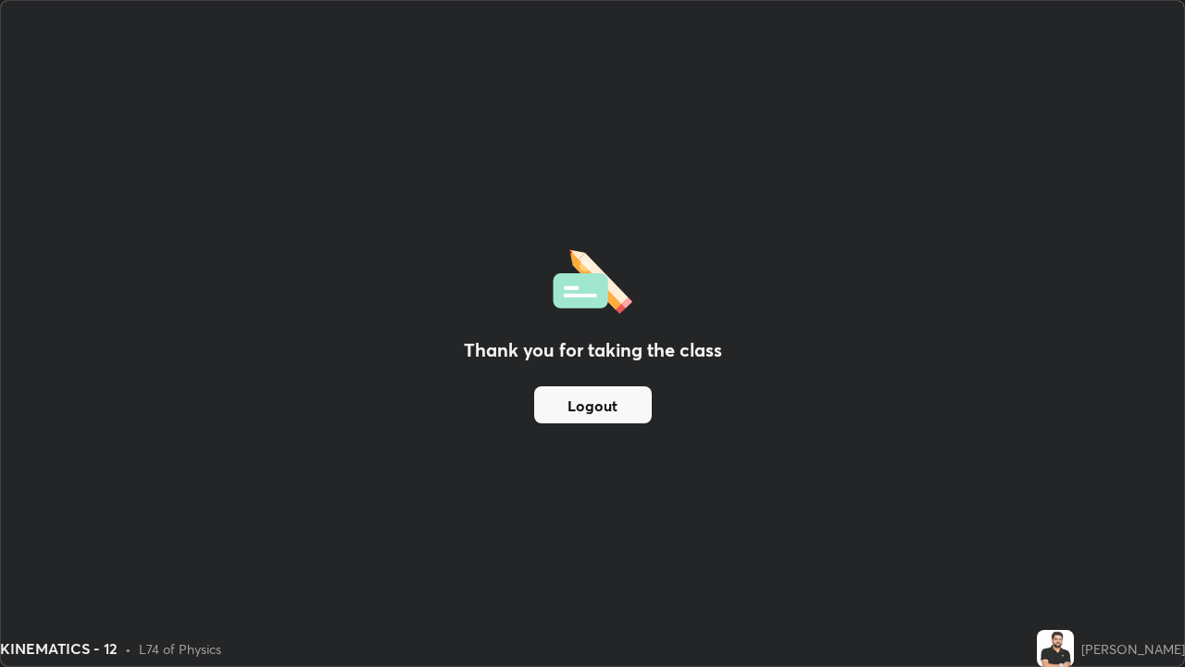
click at [631, 405] on button "Logout" at bounding box center [593, 404] width 118 height 37
